Goal: Information Seeking & Learning: Learn about a topic

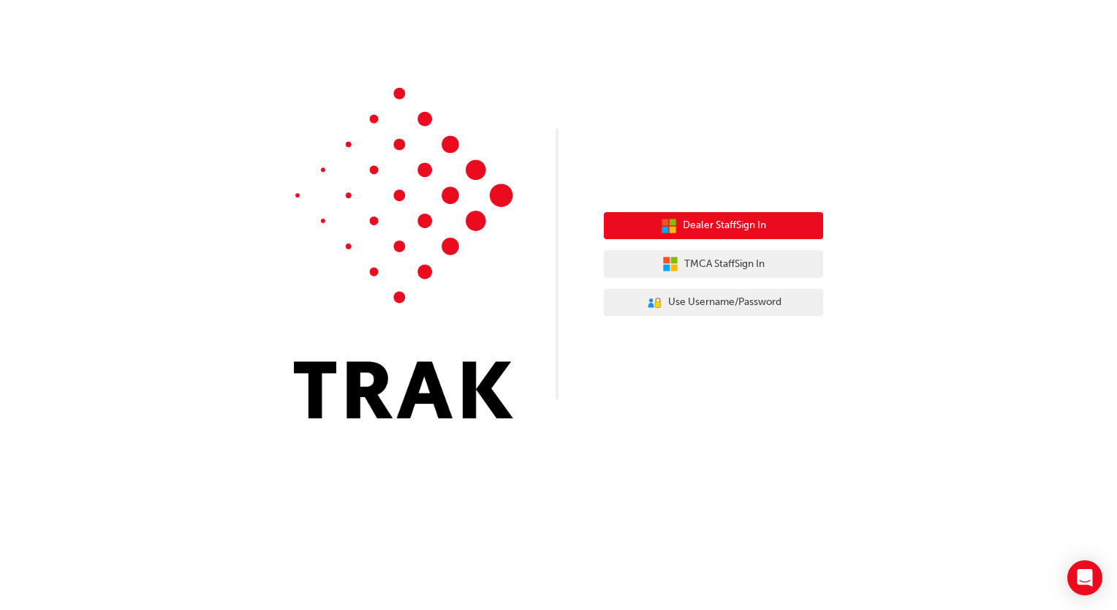
click at [662, 230] on icon "button" at bounding box center [665, 229] width 7 height 7
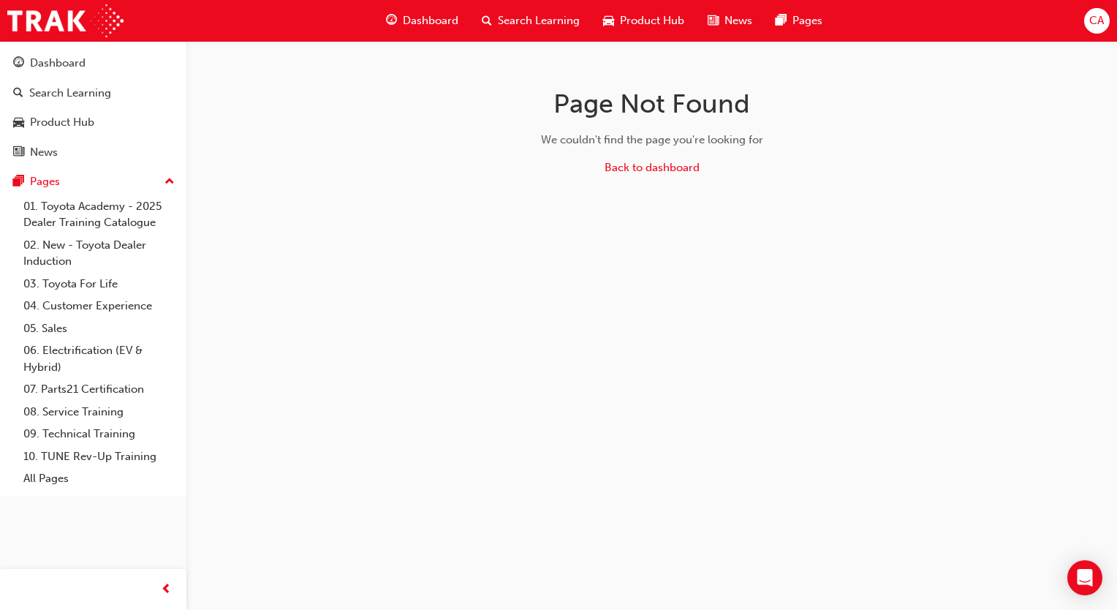
click at [472, 259] on div "Page Not Found We couldn't find the page you're looking for Back to dashboard" at bounding box center [558, 305] width 1117 height 610
click at [640, 22] on span "Product Hub" at bounding box center [652, 20] width 64 height 17
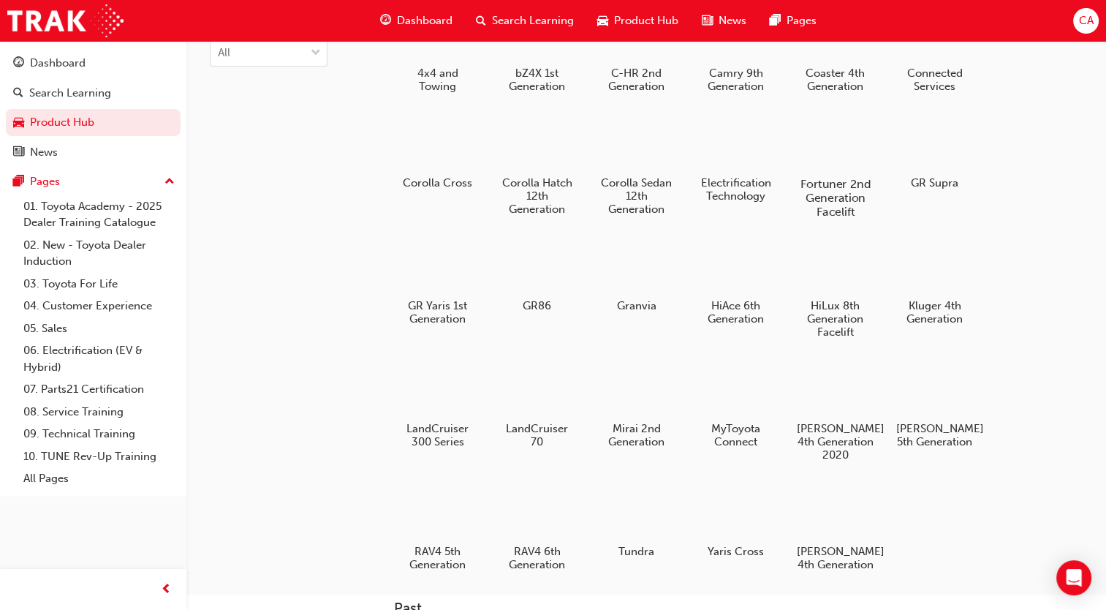
scroll to position [99, 0]
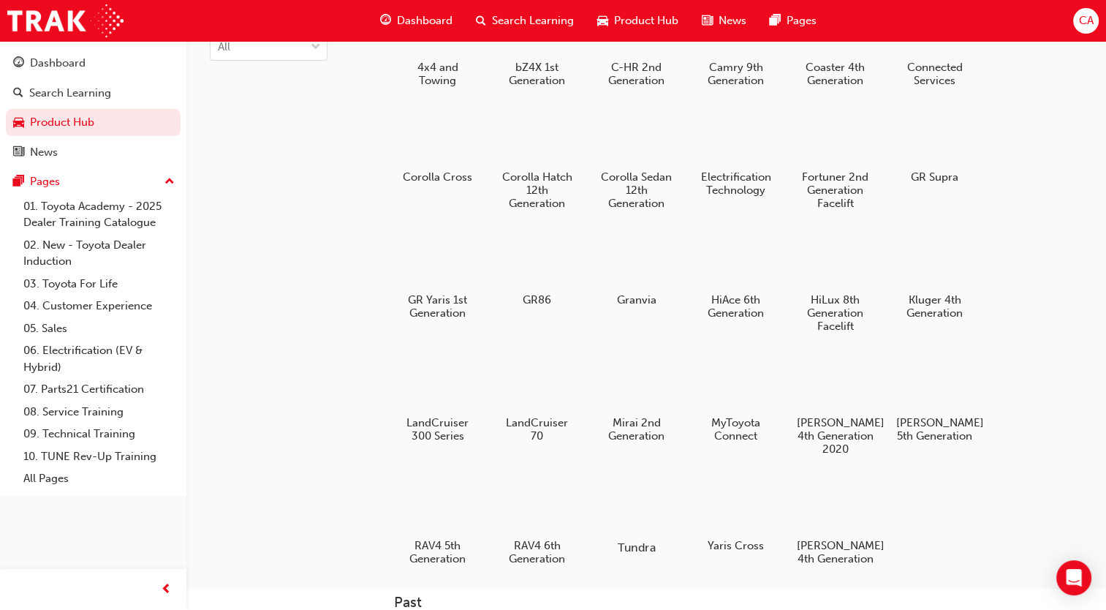
click at [639, 513] on div at bounding box center [636, 505] width 81 height 58
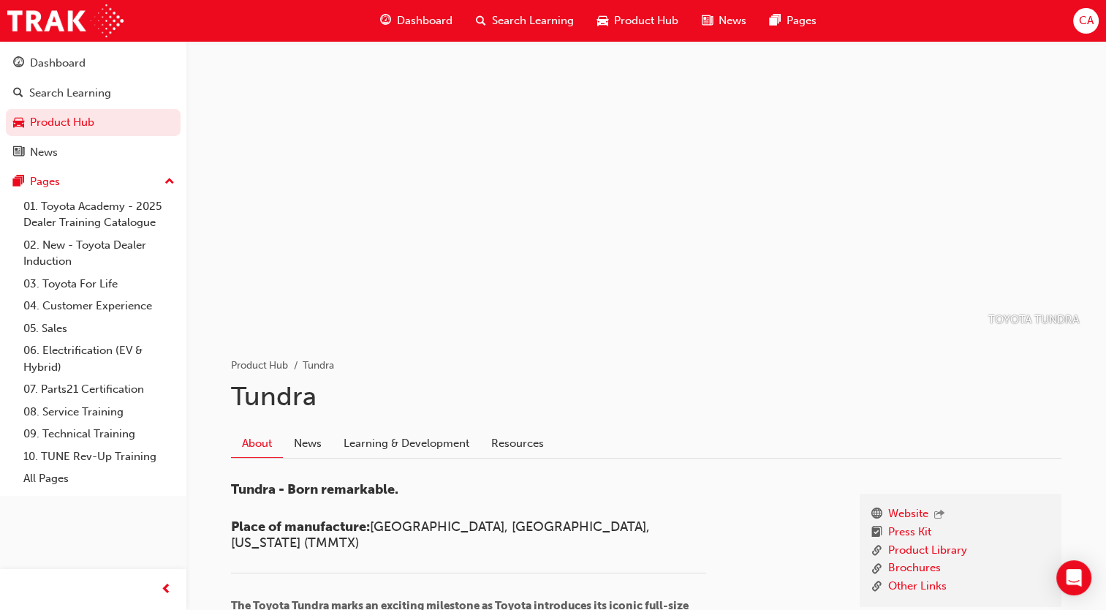
scroll to position [61, 0]
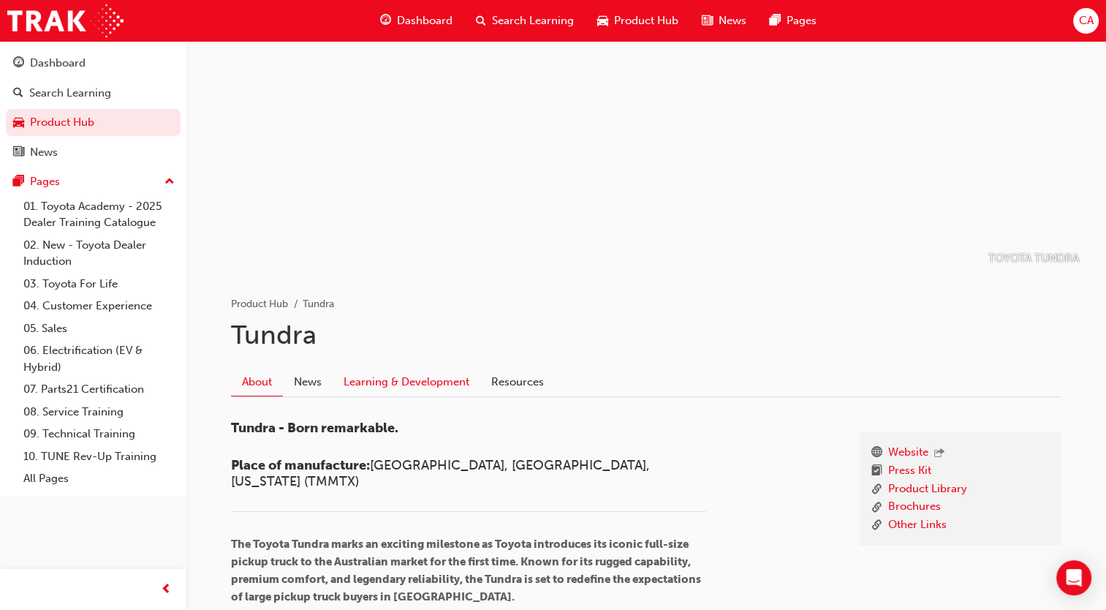
click at [441, 376] on link "Learning & Development" at bounding box center [407, 382] width 148 height 28
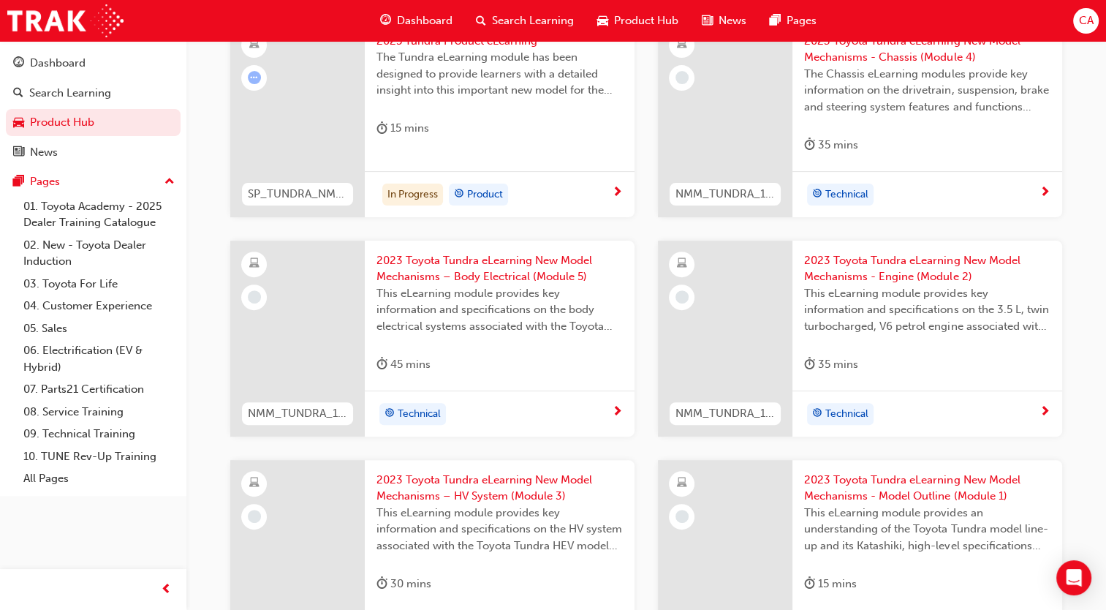
scroll to position [532, 0]
click at [847, 472] on span "2023 Toyota Tundra eLearning New Model Mechanisms - Model Outline (Module 1)" at bounding box center [927, 488] width 246 height 33
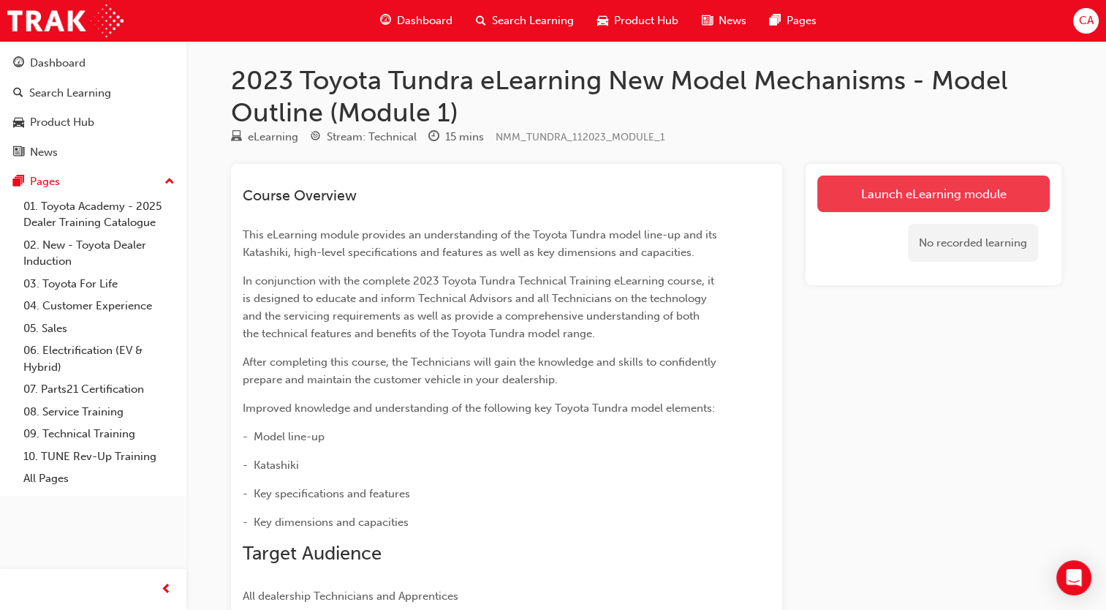
click at [869, 187] on link "Launch eLearning module" at bounding box center [933, 193] width 232 height 37
